Goal: Information Seeking & Learning: Learn about a topic

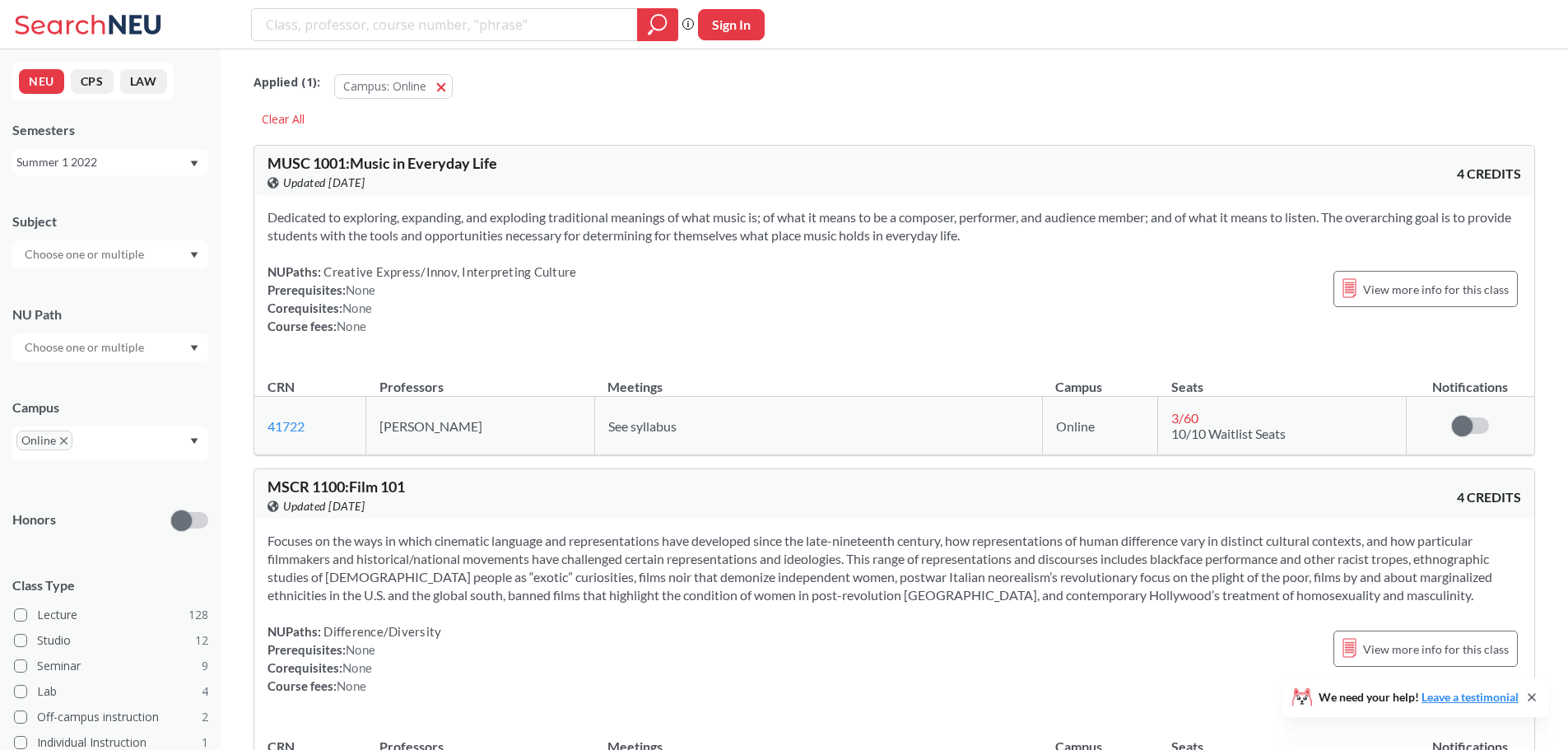
click at [182, 160] on div "Summer 1 2022" at bounding box center [103, 162] width 172 height 18
click at [61, 198] on span "Fall 2025" at bounding box center [46, 198] width 51 height 18
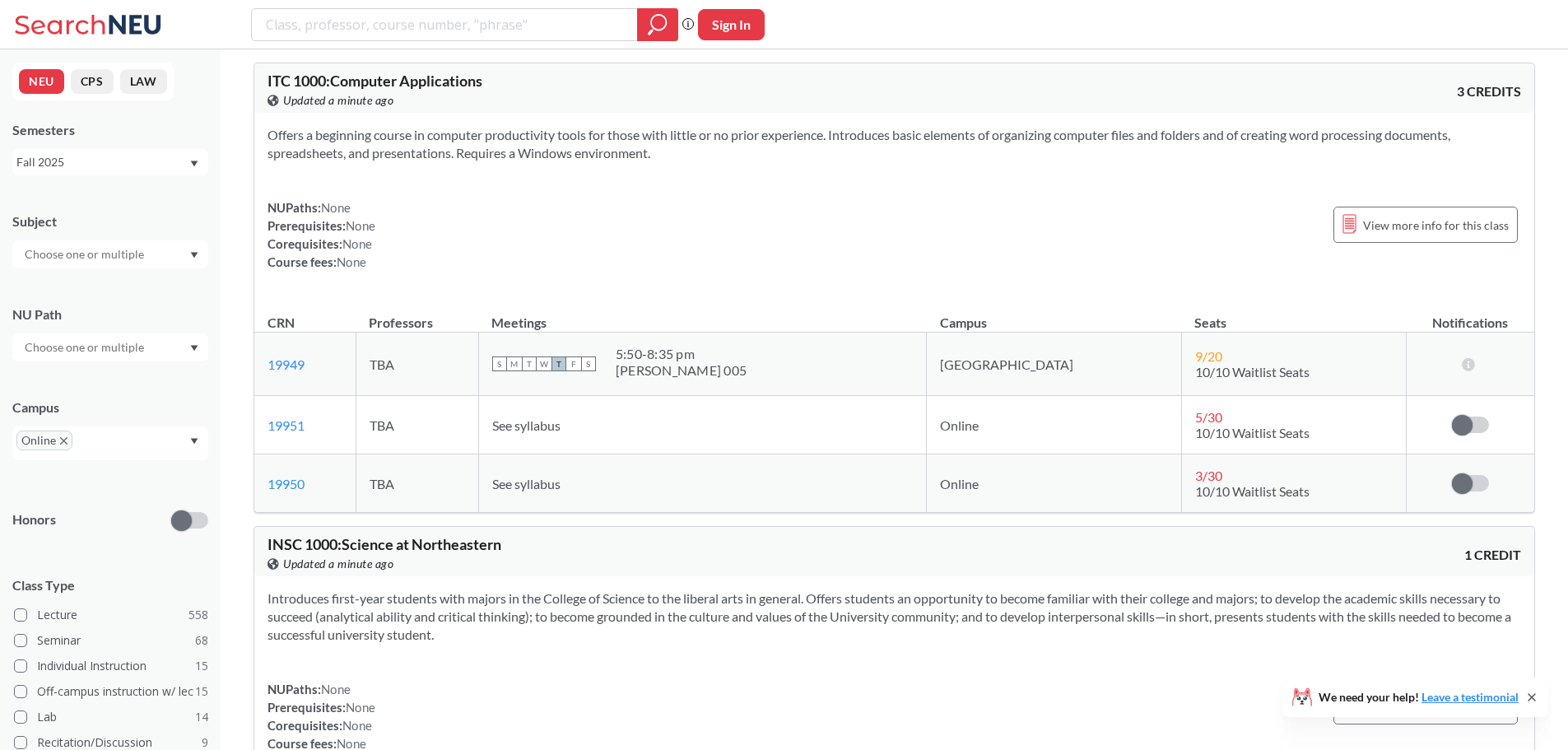
click at [193, 251] on div at bounding box center [110, 254] width 196 height 28
click at [154, 288] on p "English - CPS" at bounding box center [114, 284] width 186 height 17
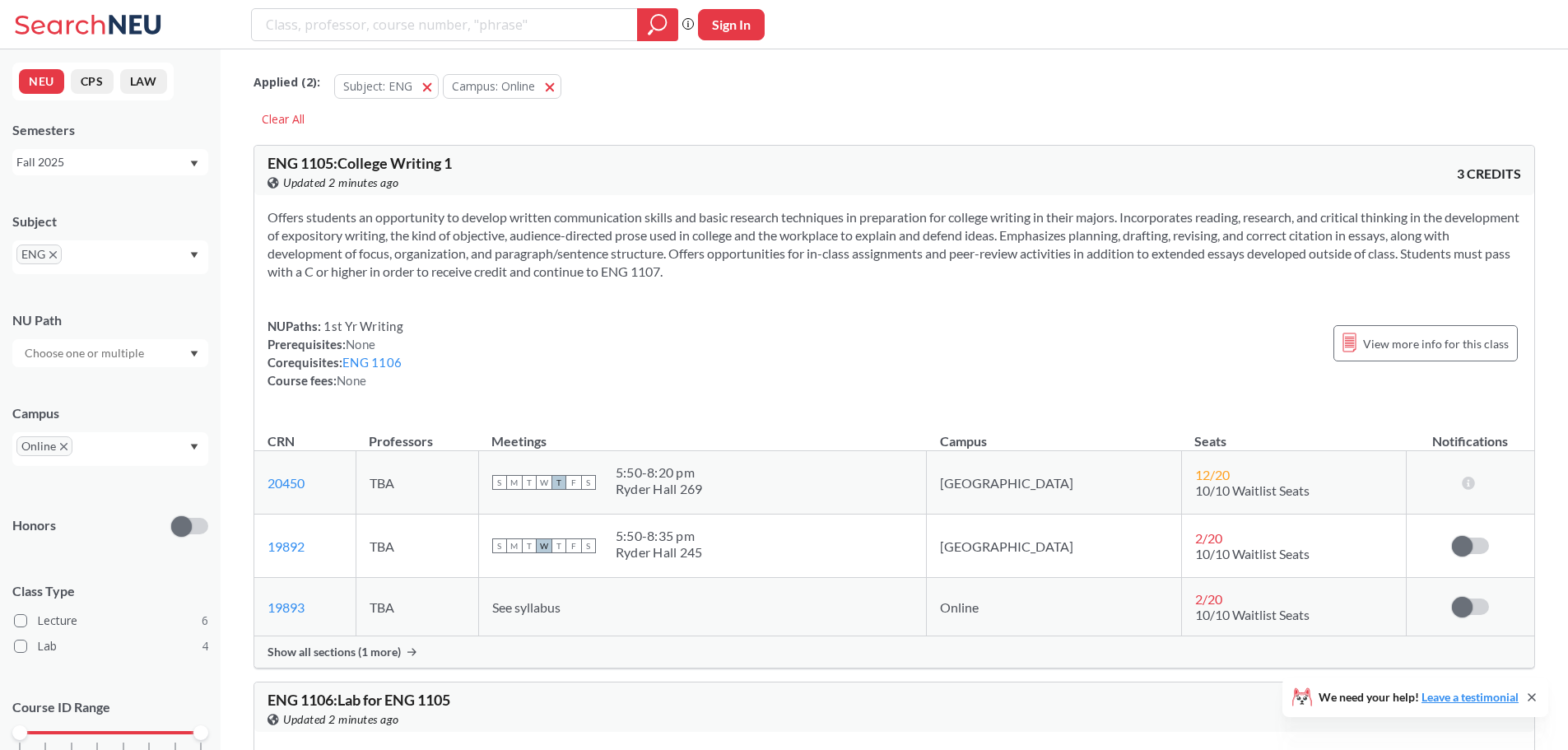
click at [87, 79] on button "CPS" at bounding box center [92, 81] width 43 height 24
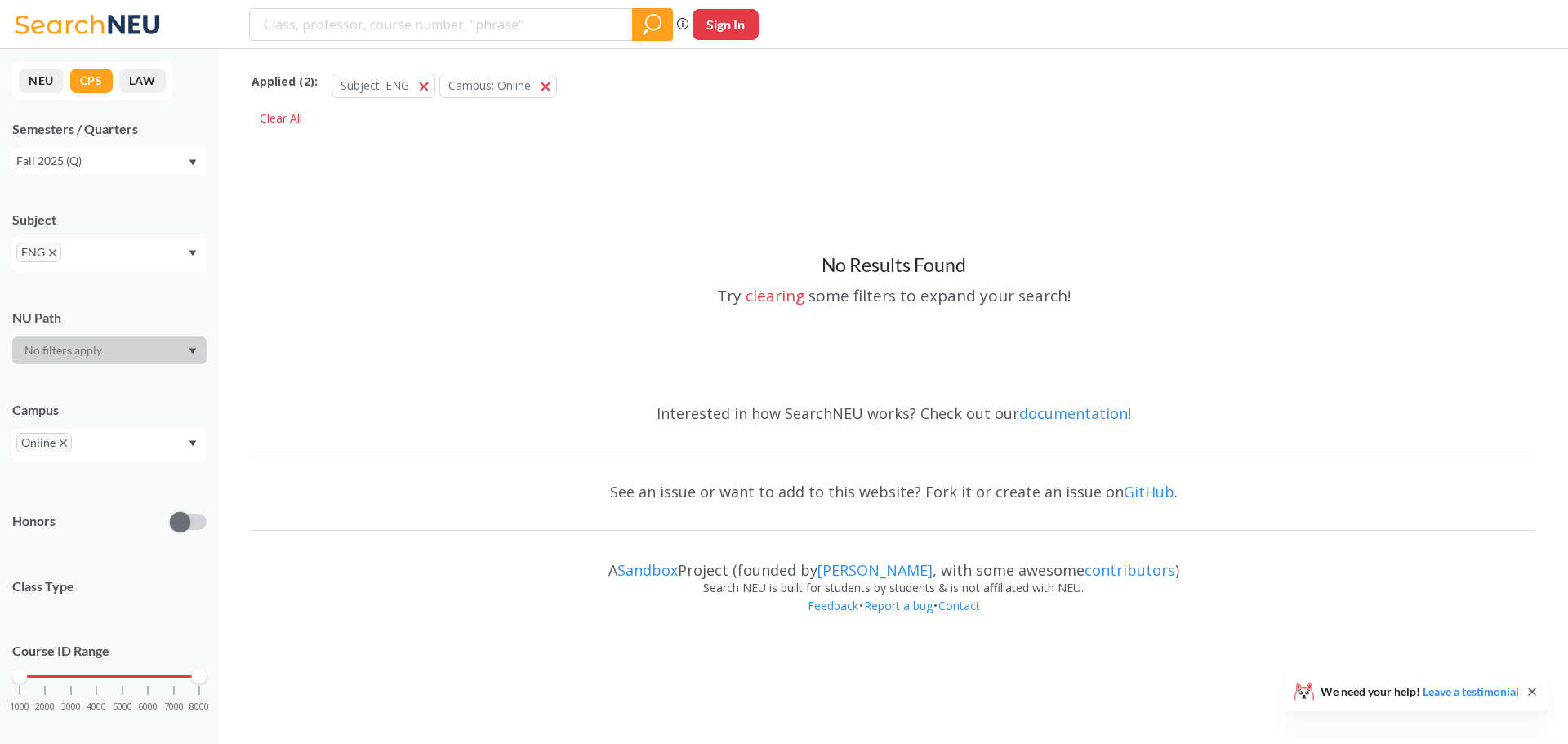
click at [137, 78] on button "LAW" at bounding box center [143, 80] width 47 height 24
click at [93, 78] on button "CPS" at bounding box center [91, 80] width 43 height 24
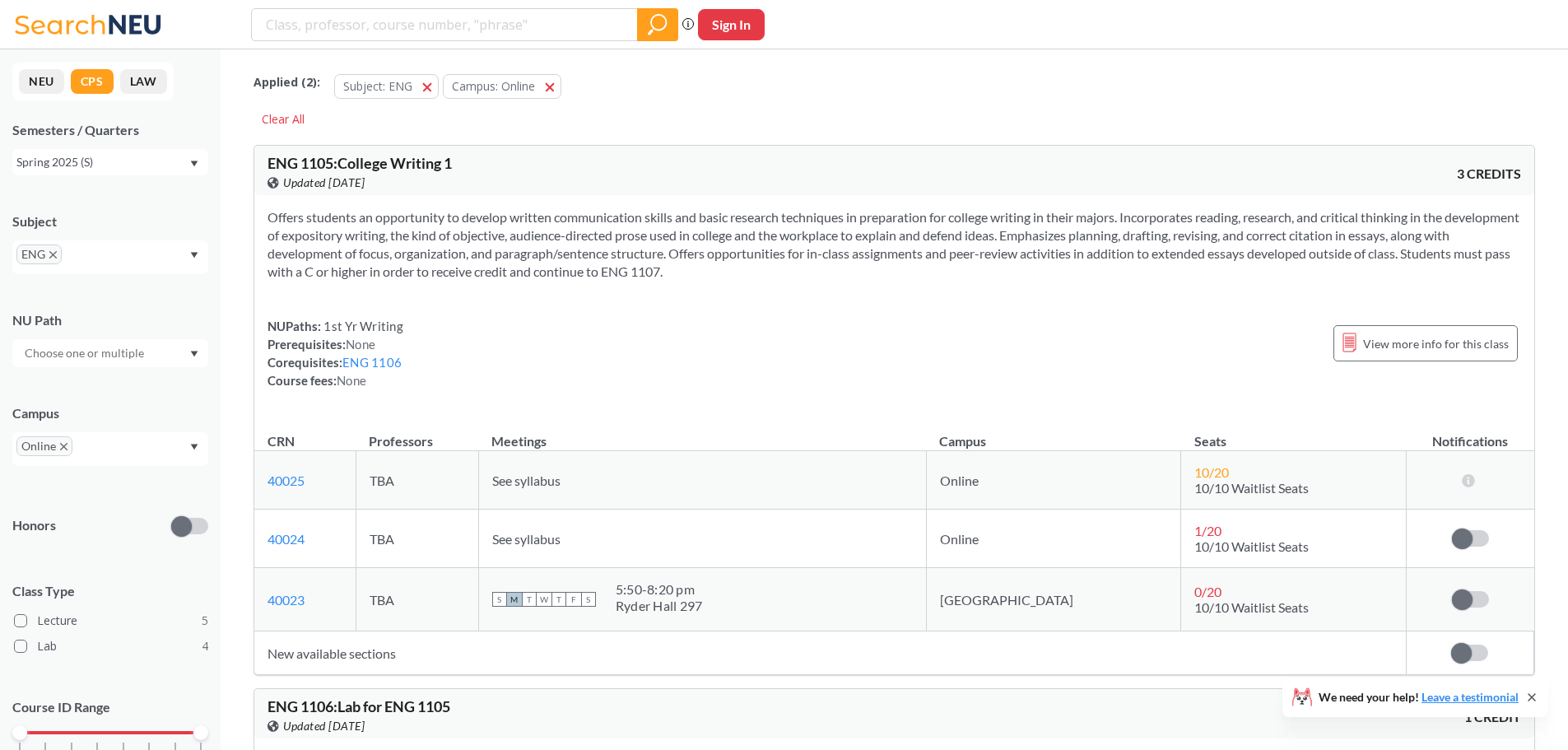
click at [50, 81] on button "NEU" at bounding box center [42, 81] width 45 height 24
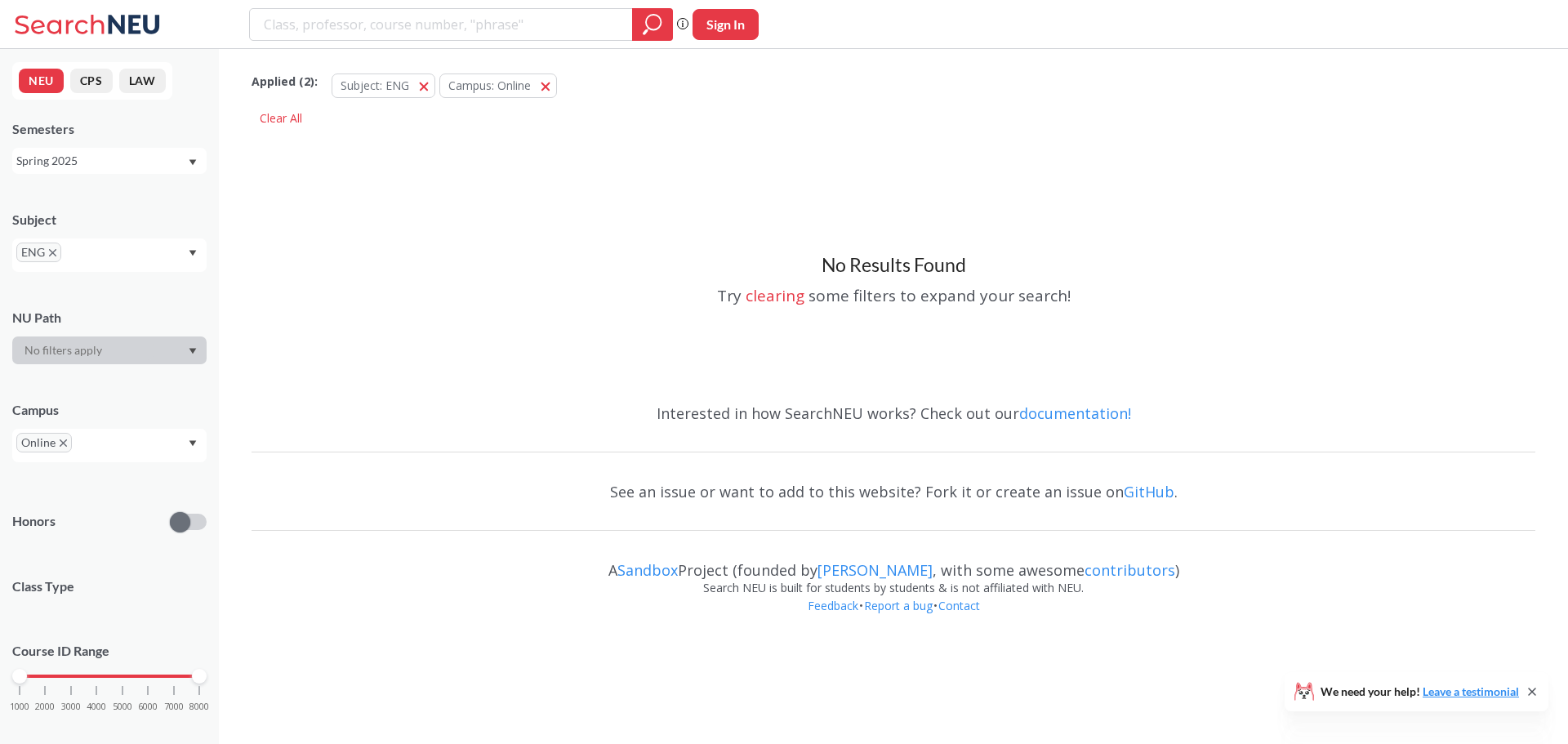
click at [114, 163] on div "Spring 2025" at bounding box center [102, 161] width 171 height 18
click at [101, 199] on div "Fall 2025" at bounding box center [113, 197] width 184 height 18
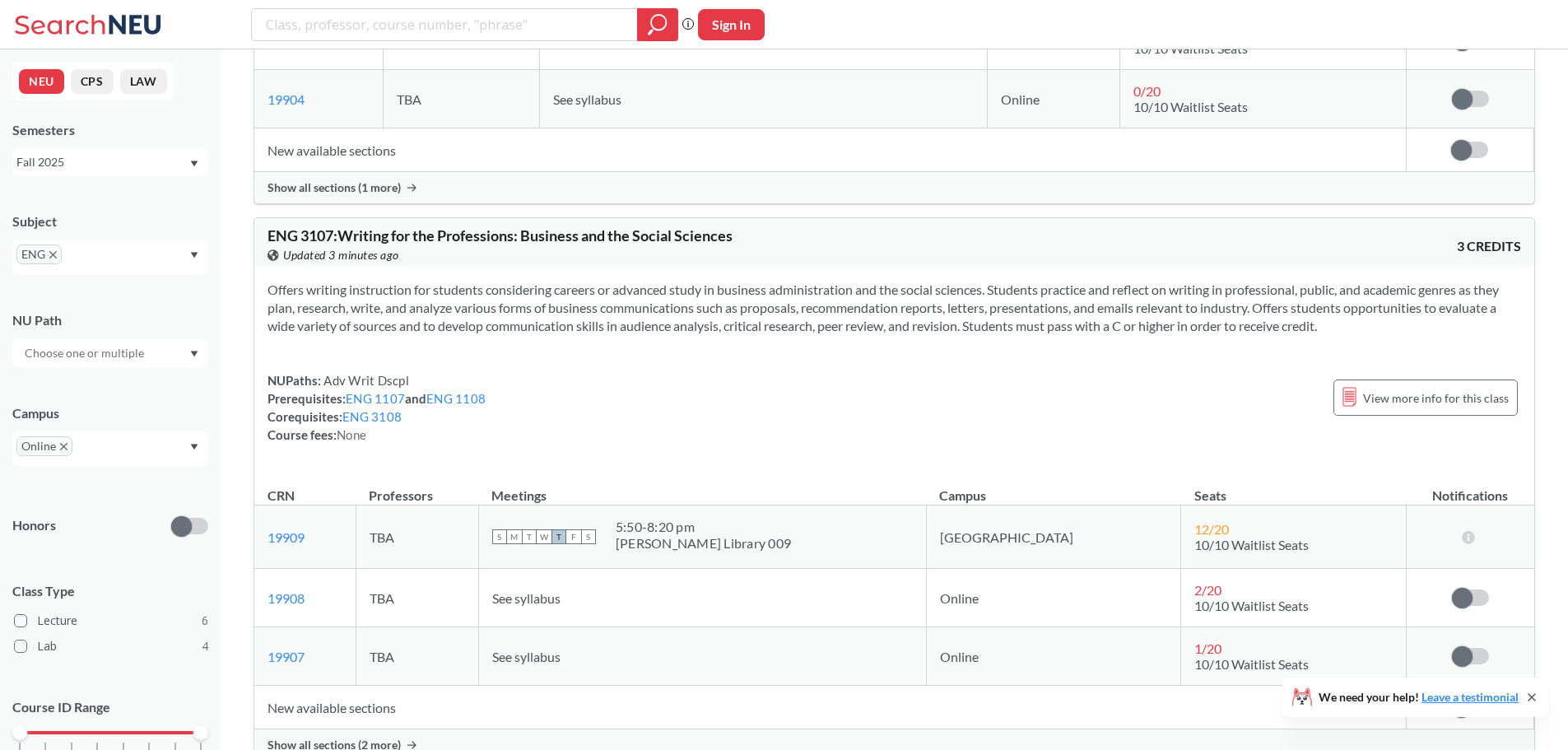
scroll to position [3374, 0]
